Goal: Find specific page/section: Find specific page/section

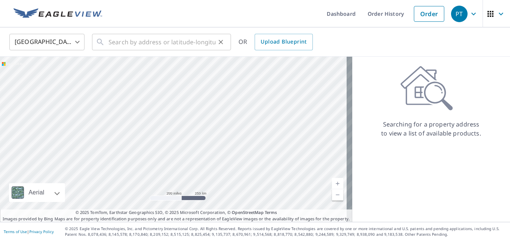
drag, startPoint x: 106, startPoint y: 41, endPoint x: 109, endPoint y: 38, distance: 4.2
click at [108, 40] on div "​" at bounding box center [161, 42] width 139 height 17
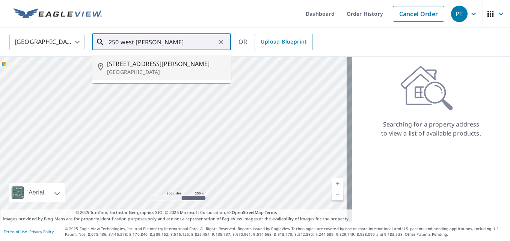
click at [127, 65] on span "[STREET_ADDRESS][PERSON_NAME]" at bounding box center [166, 63] width 118 height 9
type input "[STREET_ADDRESS][PERSON_NAME]"
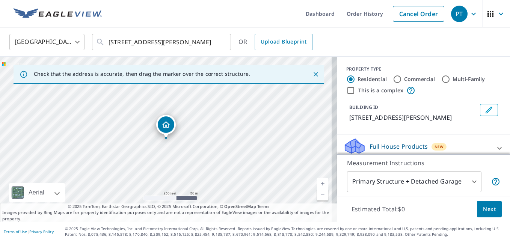
click at [317, 182] on link "Current Level 17, Zoom In" at bounding box center [322, 183] width 11 height 11
click at [317, 181] on link "Current Level 18, Zoom In" at bounding box center [322, 183] width 11 height 11
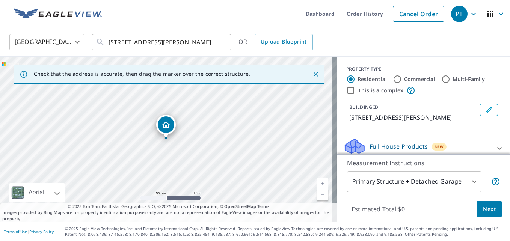
click at [317, 181] on link "Current Level 19, Zoom In" at bounding box center [322, 183] width 11 height 11
drag, startPoint x: 166, startPoint y: 121, endPoint x: 196, endPoint y: 113, distance: 31.7
click at [317, 184] on link "Current Level 20, Zoom In Disabled" at bounding box center [322, 183] width 11 height 11
click at [317, 183] on link "Current Level 20, Zoom In Disabled" at bounding box center [322, 183] width 11 height 11
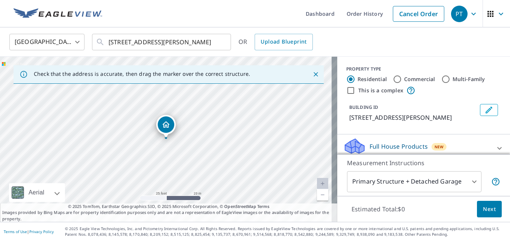
click at [317, 193] on link "Current Level 20, Zoom Out" at bounding box center [322, 194] width 11 height 11
click at [317, 193] on link "Current Level 19, Zoom Out" at bounding box center [322, 194] width 11 height 11
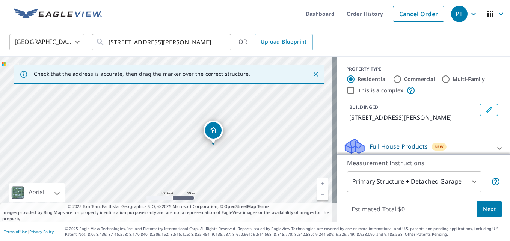
drag, startPoint x: 164, startPoint y: 121, endPoint x: 211, endPoint y: 126, distance: 47.2
click at [312, 73] on icon "Close" at bounding box center [316, 75] width 8 height 8
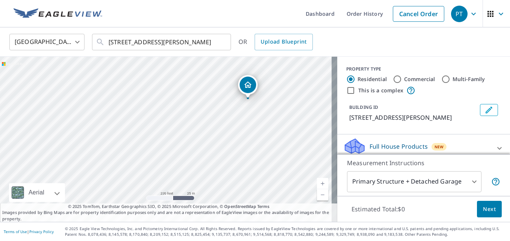
drag, startPoint x: 166, startPoint y: 122, endPoint x: 233, endPoint y: 88, distance: 75.4
drag, startPoint x: 248, startPoint y: 85, endPoint x: 195, endPoint y: 172, distance: 102.5
click at [157, 207] on div "[STREET_ADDRESS] Aerial Road A standard road map Aerial A detailed look from ab…" at bounding box center [168, 139] width 337 height 165
drag, startPoint x: 228, startPoint y: 134, endPoint x: 149, endPoint y: 202, distance: 103.6
click at [149, 202] on div "[STREET_ADDRESS]" at bounding box center [168, 139] width 337 height 165
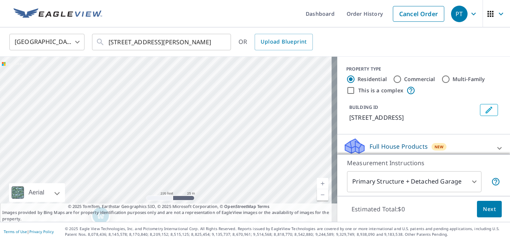
drag, startPoint x: 253, startPoint y: 114, endPoint x: 288, endPoint y: 86, distance: 44.9
click at [288, 86] on div "[STREET_ADDRESS]" at bounding box center [168, 139] width 337 height 165
drag, startPoint x: 205, startPoint y: 142, endPoint x: 321, endPoint y: 42, distance: 153.4
click at [323, 41] on div "United States US ​ [STREET_ADDRESS][PERSON_NAME] ​ OR Upload Blueprint [STREET_…" at bounding box center [255, 124] width 510 height 195
drag, startPoint x: 233, startPoint y: 179, endPoint x: 301, endPoint y: 116, distance: 92.8
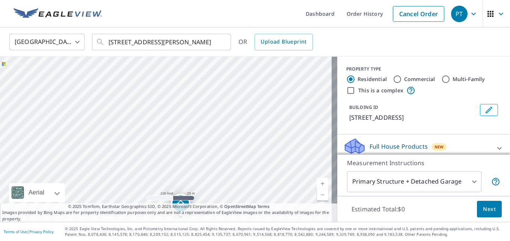
click at [301, 116] on div "[STREET_ADDRESS]" at bounding box center [168, 139] width 337 height 165
drag, startPoint x: 247, startPoint y: 163, endPoint x: 326, endPoint y: 71, distance: 121.7
click at [326, 71] on div "[STREET_ADDRESS]" at bounding box center [168, 139] width 337 height 165
drag, startPoint x: 193, startPoint y: 132, endPoint x: 230, endPoint y: 134, distance: 36.8
click at [230, 134] on div "[STREET_ADDRESS]" at bounding box center [168, 139] width 337 height 165
